Goal: Check status: Check status

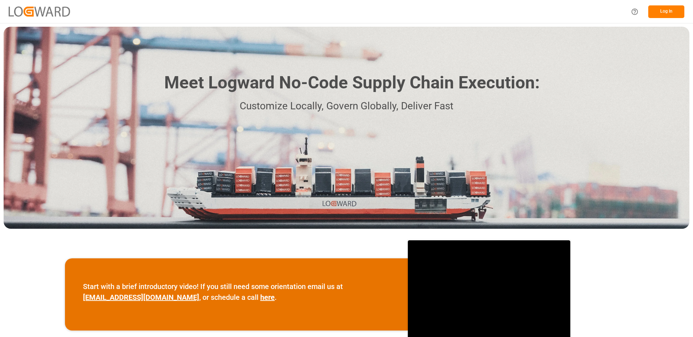
click at [668, 13] on button "Log In" at bounding box center [666, 11] width 36 height 13
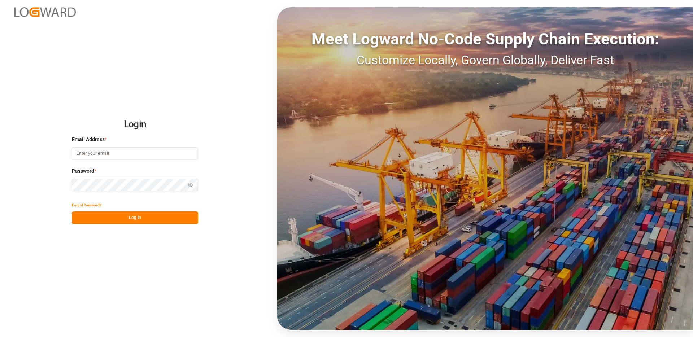
type input "vikash.mishra@logward.com"
click at [143, 213] on button "Log In" at bounding box center [135, 218] width 126 height 13
click at [149, 147] on input "vikash.mishra@logward.com" at bounding box center [135, 153] width 126 height 13
click at [138, 219] on button "Log In" at bounding box center [135, 218] width 126 height 13
click at [0, 337] on com-1password-button at bounding box center [0, 337] width 0 height 0
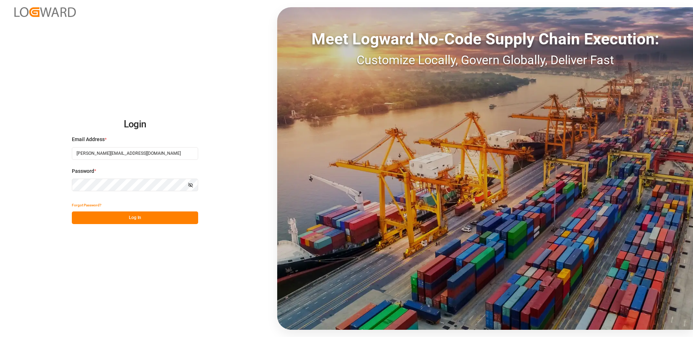
click at [0, 337] on com-1password-button at bounding box center [0, 337] width 0 height 0
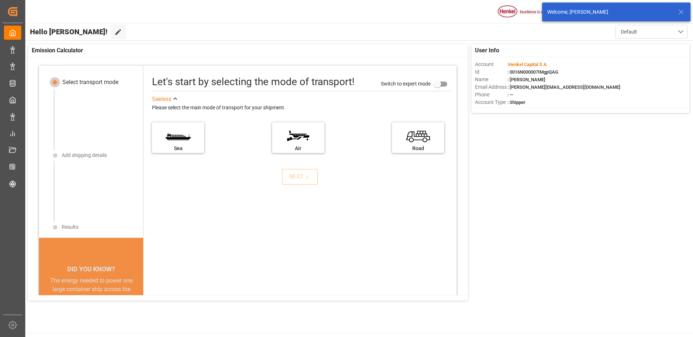
click at [685, 11] on icon at bounding box center [681, 12] width 9 height 9
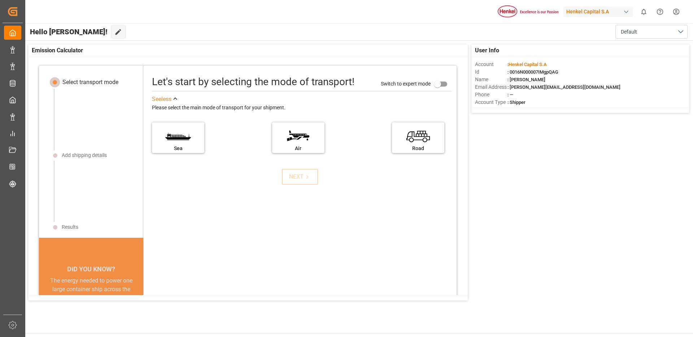
click at [579, 9] on body "Created by potrace 1.15, written by Peter Selinger 2001-2017 Created by potrace…" at bounding box center [346, 168] width 693 height 337
click at [579, 9] on div "Henkel Capital S.A" at bounding box center [598, 11] width 69 height 10
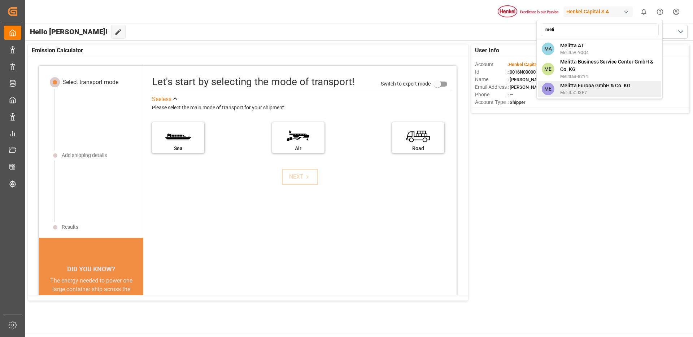
type input "meli"
click at [594, 83] on span "Melitta Europa GmbH & Co. KG" at bounding box center [595, 86] width 70 height 8
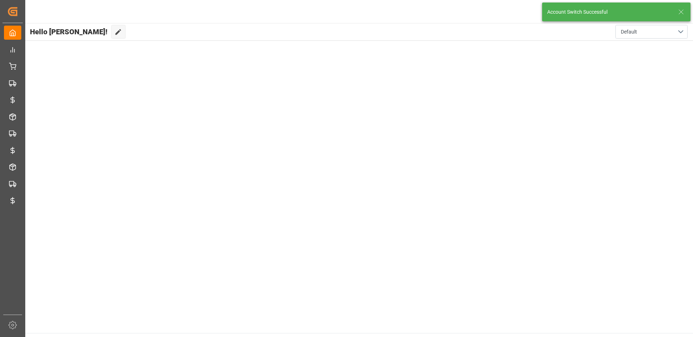
click at [679, 12] on icon at bounding box center [681, 12] width 9 height 9
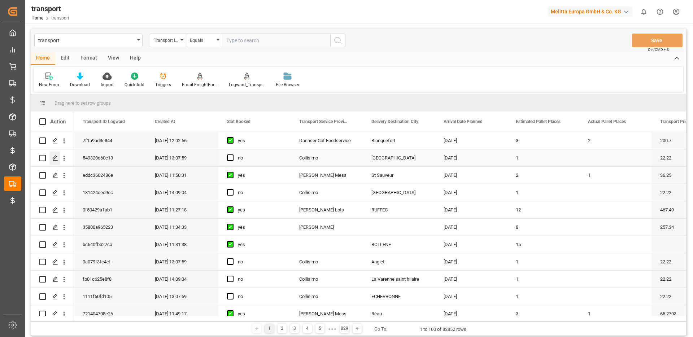
click at [53, 157] on icon "Press SPACE to select this row." at bounding box center [55, 158] width 6 height 6
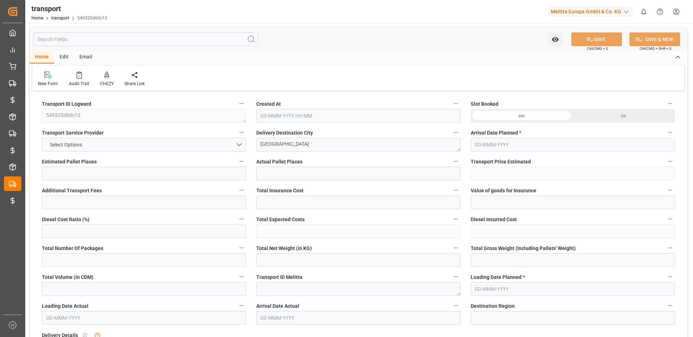
type input "1"
type input "22.22"
type input "0"
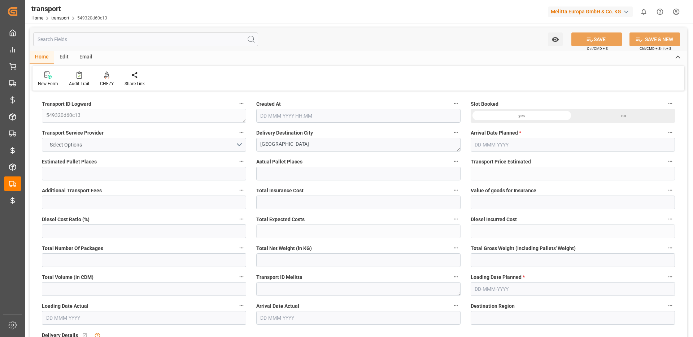
type input "22.22"
type input "0"
type input "1"
type input "1.39"
type input "24.39"
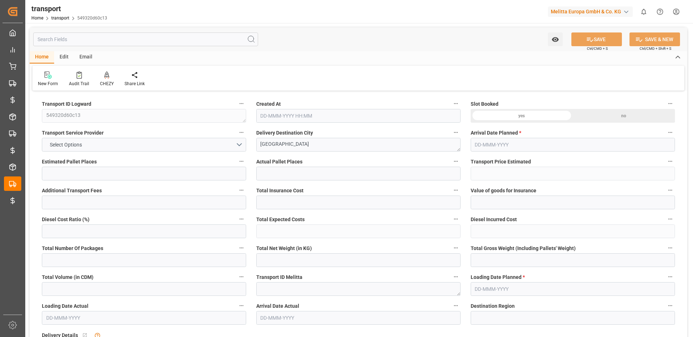
type input "76.675"
type input "44"
type input "0"
type input "2"
type input "1"
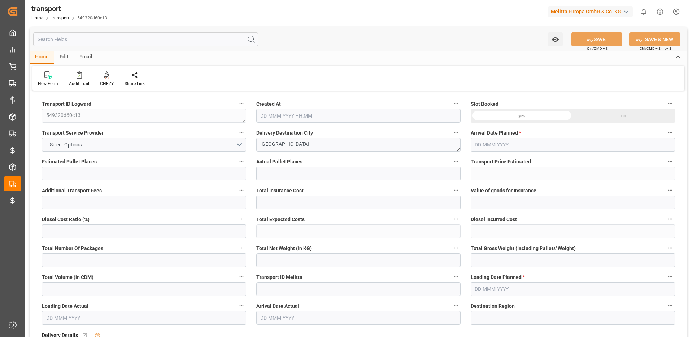
type input "101"
type input "1.39"
type input "0"
type input "4710.8598"
type input "0"
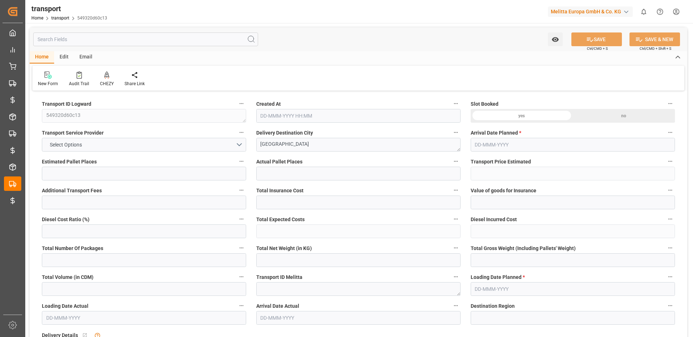
type input "0"
type input "21"
type input "35"
type input "[DATE] 13:07"
type input "[DATE]"
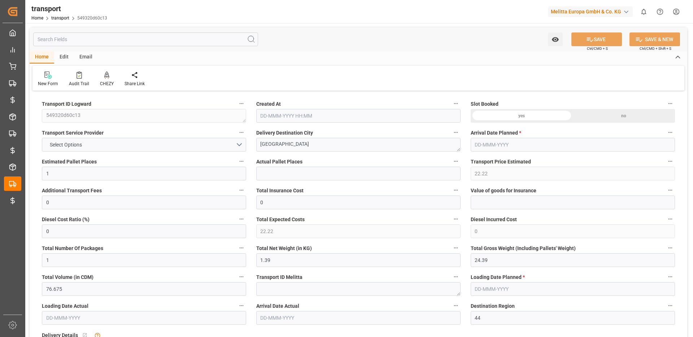
type input "[DATE]"
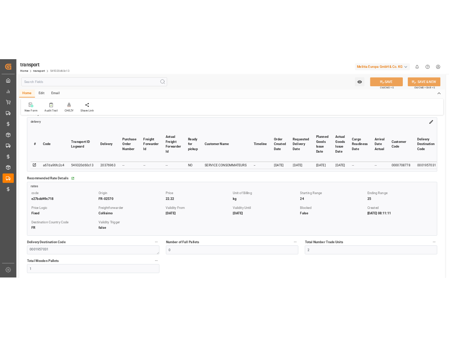
scroll to position [234, 0]
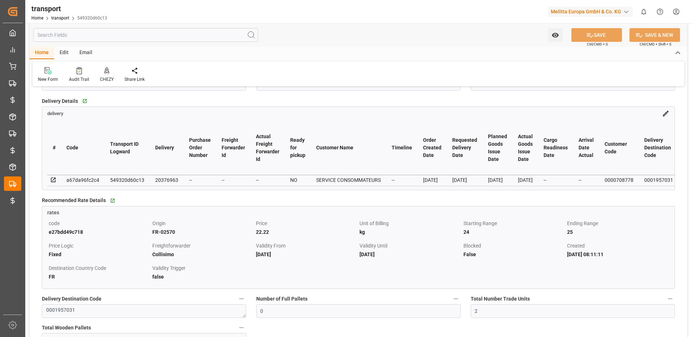
click at [666, 112] on icon at bounding box center [666, 114] width 6 height 6
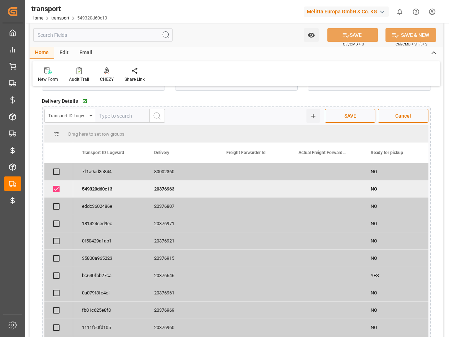
click at [90, 117] on div "Transport ID Logward" at bounding box center [69, 116] width 51 height 14
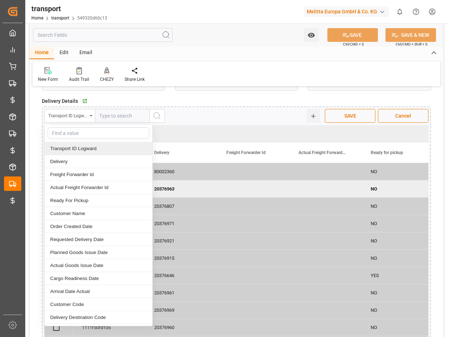
click at [76, 152] on div "Transport ID Logward" at bounding box center [99, 148] width 108 height 13
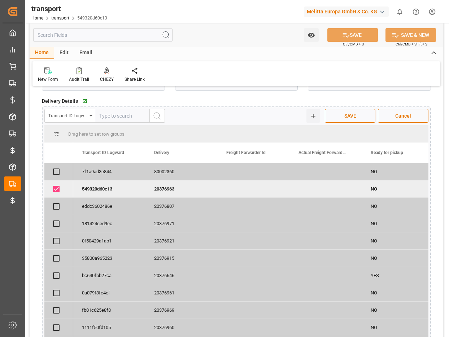
click at [76, 108] on div "Transport ID Logward Transport ID Logward Delivery Freight Forwarder Id Actual …" at bounding box center [236, 268] width 389 height 323
click at [76, 114] on div "Transport ID Logward" at bounding box center [67, 115] width 39 height 8
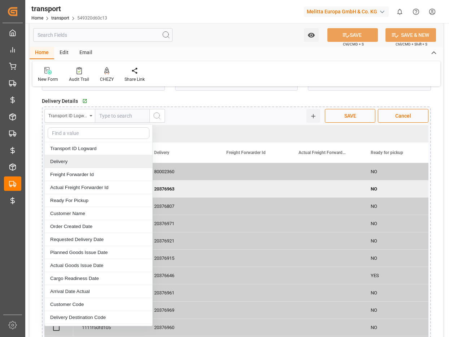
click at [66, 164] on div "Delivery" at bounding box center [99, 161] width 108 height 13
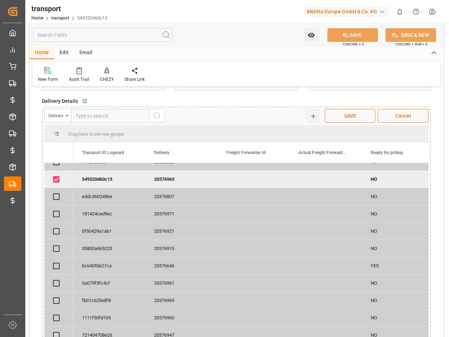
scroll to position [12, 0]
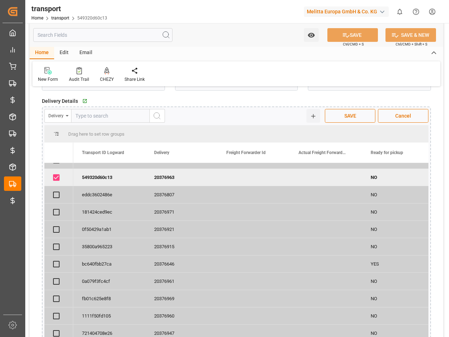
click at [170, 229] on div "20376921" at bounding box center [181, 229] width 72 height 17
click at [127, 118] on input "text" at bounding box center [110, 116] width 79 height 14
paste input "20376921"
type input "20376921"
click at [157, 114] on icon "search button" at bounding box center [157, 116] width 9 height 9
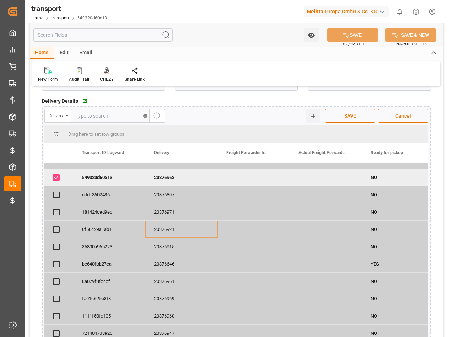
scroll to position [0, 0]
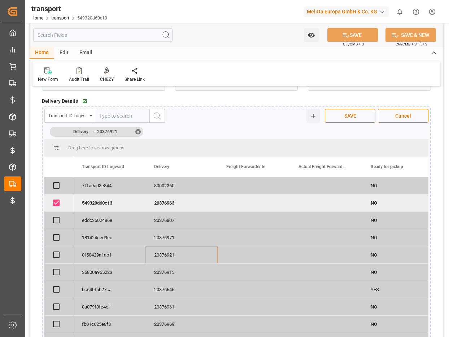
click at [138, 131] on div "✕" at bounding box center [137, 131] width 5 height 5
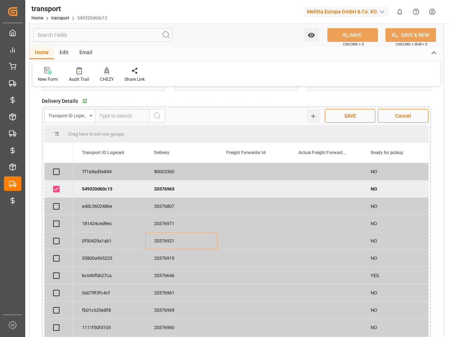
click at [87, 115] on div "Transport ID Logward" at bounding box center [67, 115] width 39 height 8
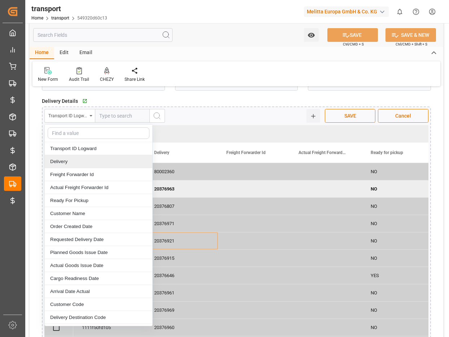
click at [68, 158] on div "Delivery" at bounding box center [99, 161] width 108 height 13
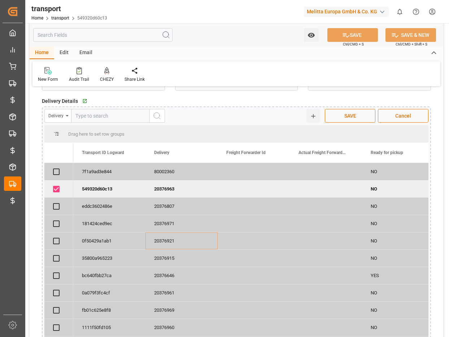
click at [121, 118] on input "text" at bounding box center [110, 116] width 79 height 14
paste input "20376921"
type input "20376921"
click at [155, 118] on circle "search button" at bounding box center [157, 116] width 6 height 6
